Goal: Task Accomplishment & Management: Complete application form

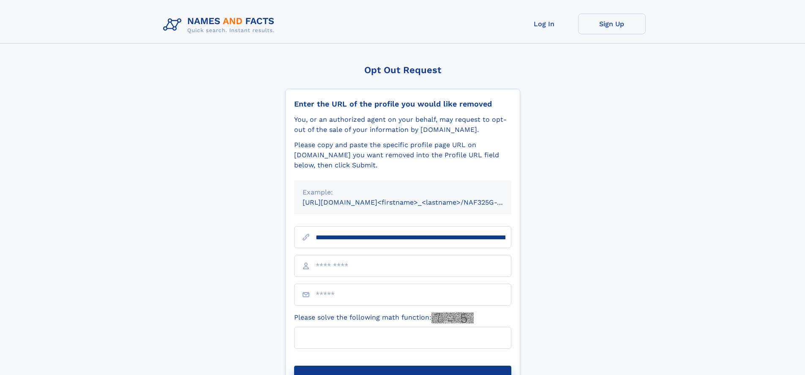
type input "**********"
type input "*"
click at [402, 366] on button "Submit Opt Out Request" at bounding box center [402, 379] width 217 height 27
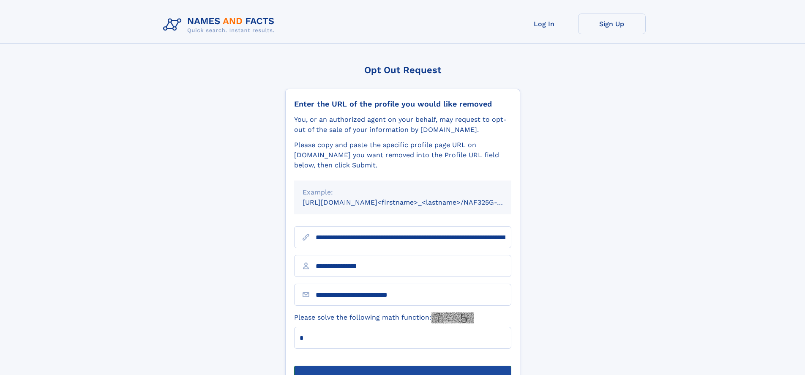
scroll to position [27, 0]
